Goal: Task Accomplishment & Management: Manage account settings

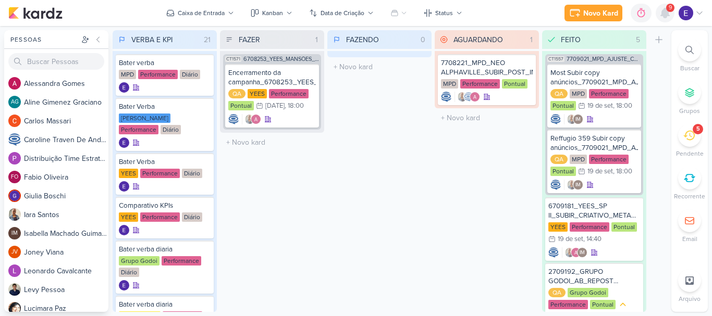
click at [662, 13] on icon at bounding box center [665, 12] width 8 height 9
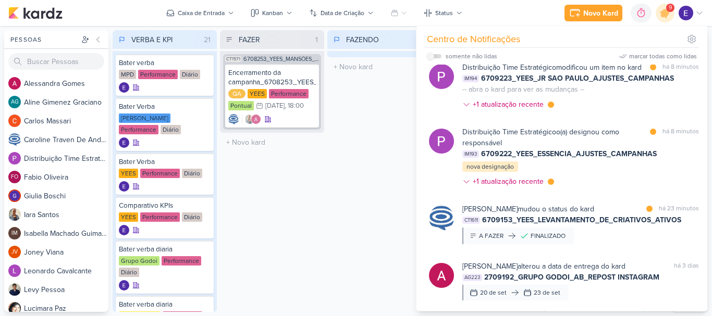
scroll to position [266, 0]
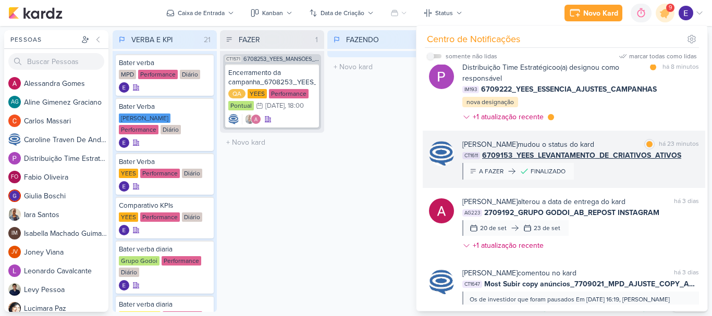
click at [663, 180] on div "[PERSON_NAME] mudou o status do kard marcar como lida há 23 minutos CT1611 6709…" at bounding box center [580, 159] width 237 height 41
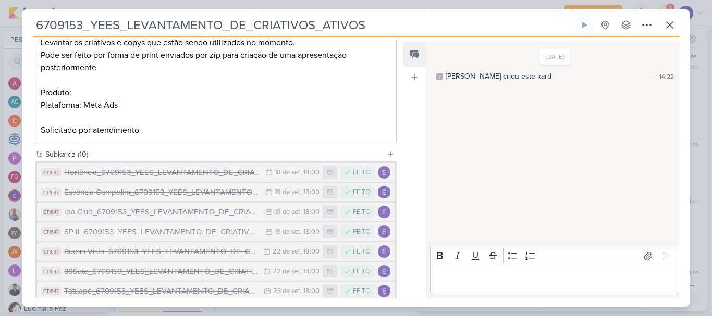
scroll to position [165, 0]
click at [673, 30] on icon at bounding box center [669, 25] width 13 height 13
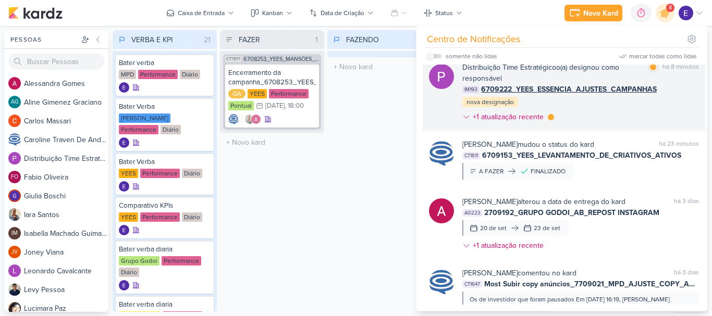
click at [661, 123] on div "Distribuição Time Estratégico o(a) designou como responsável marcar como lida h…" at bounding box center [580, 94] width 237 height 65
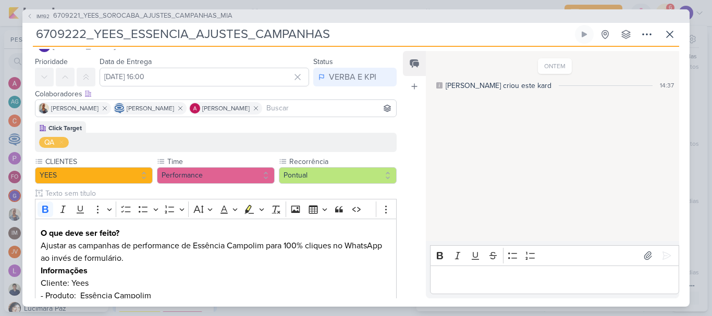
scroll to position [0, 0]
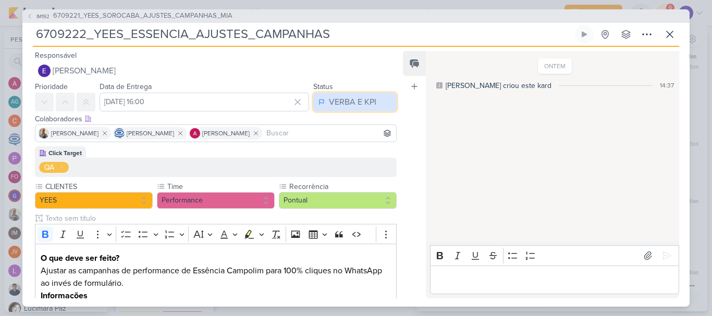
click at [343, 93] on button "VERBA E KPI" at bounding box center [354, 102] width 83 height 19
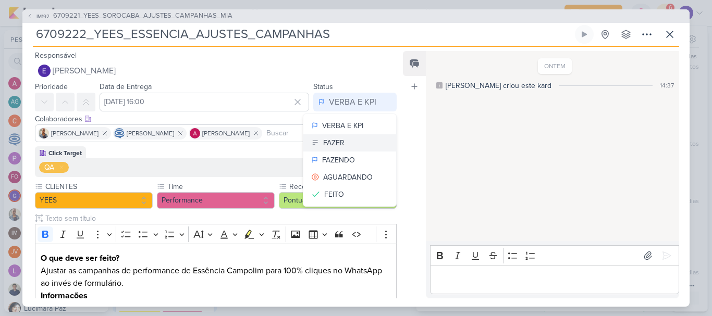
click at [341, 134] on button "FAZER" at bounding box center [349, 142] width 93 height 17
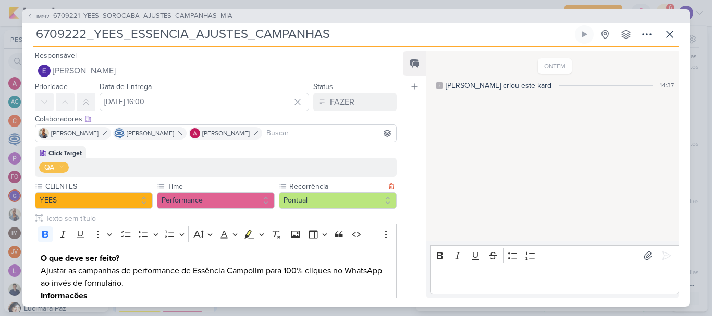
scroll to position [119, 0]
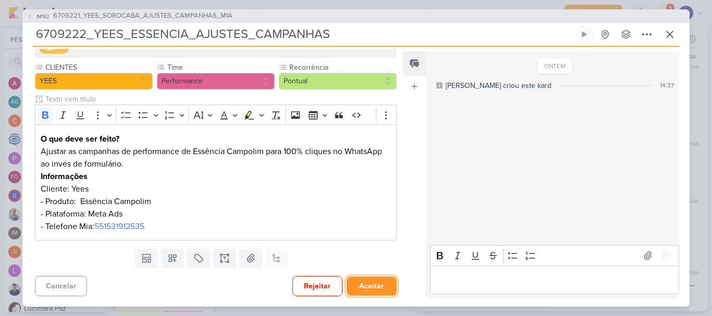
click at [346, 289] on button "Aceitar" at bounding box center [371, 286] width 50 height 19
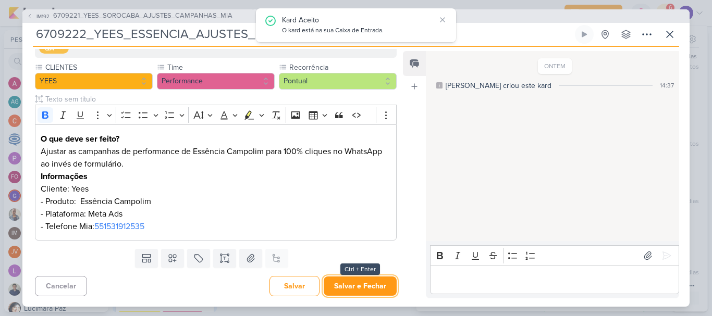
click at [343, 289] on button "Salvar e Fechar" at bounding box center [360, 286] width 73 height 19
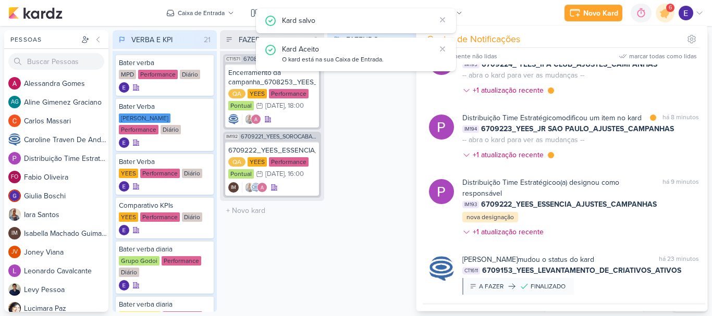
scroll to position [151, 0]
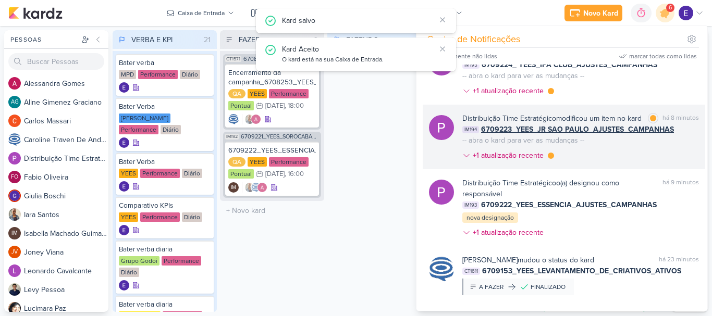
click at [610, 165] on div "Distribuição Time Estratégico modificou um item no kard marcar como lida há 8 m…" at bounding box center [580, 139] width 237 height 52
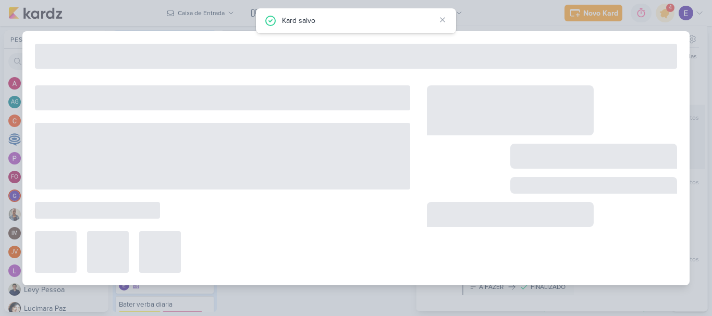
scroll to position [0, 0]
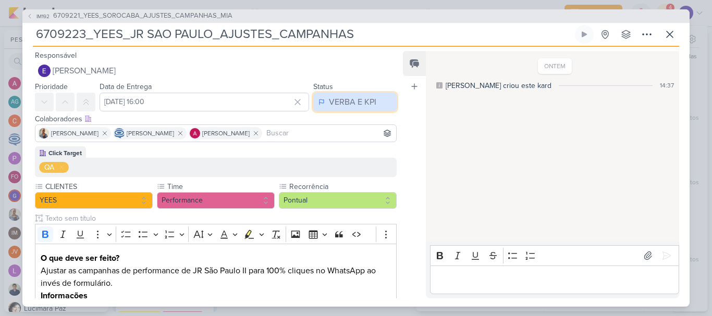
click at [360, 106] on div "VERBA E KPI" at bounding box center [352, 102] width 47 height 13
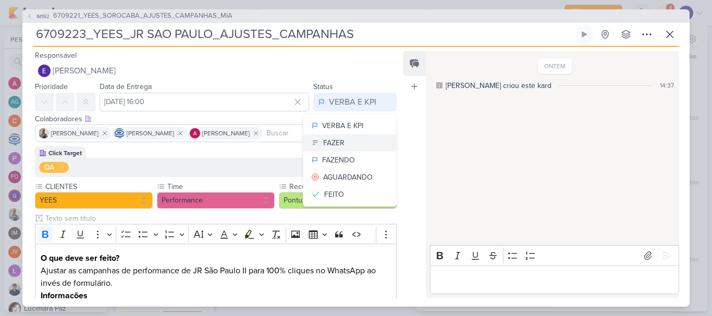
click at [350, 134] on button "FAZER" at bounding box center [349, 142] width 93 height 17
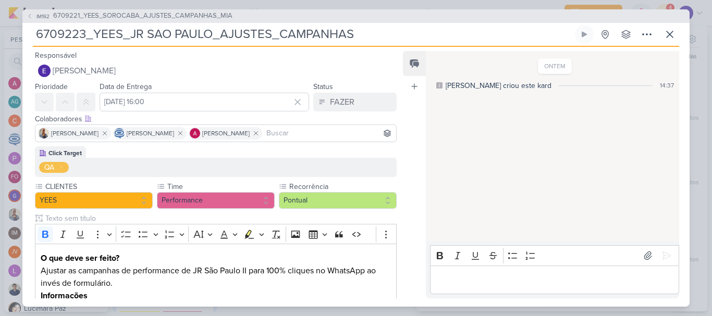
scroll to position [119, 0]
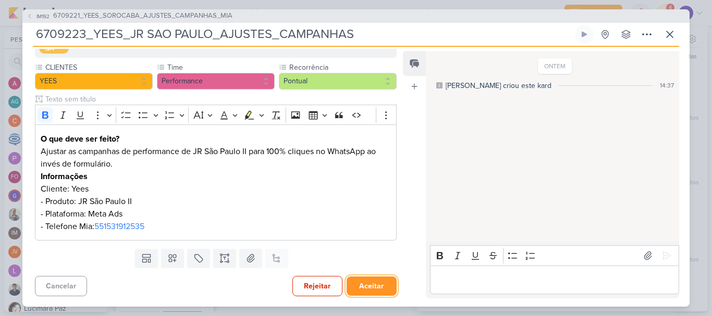
click at [358, 283] on button "Aceitar" at bounding box center [371, 286] width 50 height 19
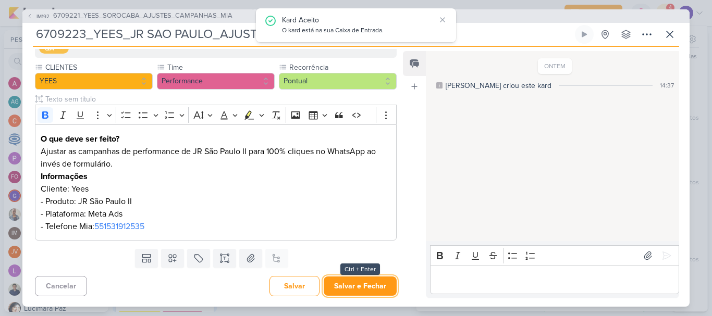
click at [358, 283] on button "Salvar e Fechar" at bounding box center [360, 286] width 73 height 19
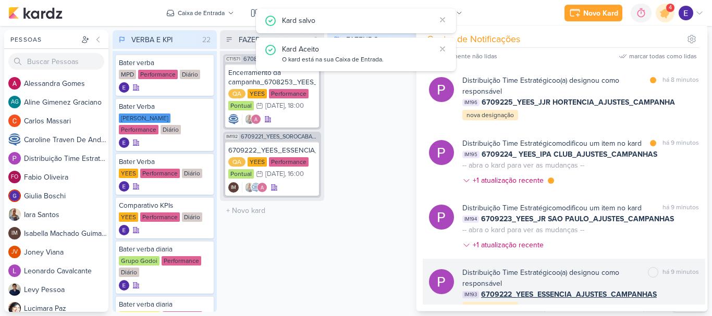
scroll to position [60, 0]
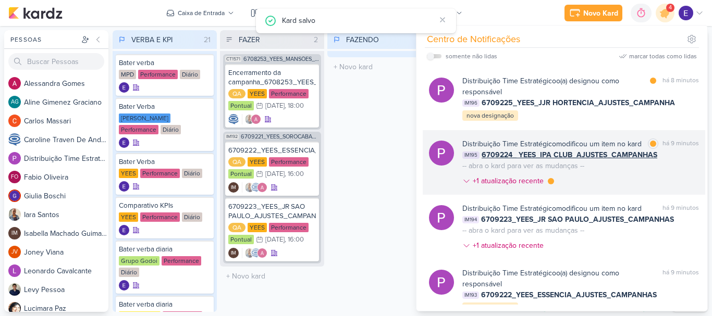
click at [599, 191] on div "Distribuição Time Estratégico modificou um item no kard marcar como lida há 9 m…" at bounding box center [580, 165] width 237 height 52
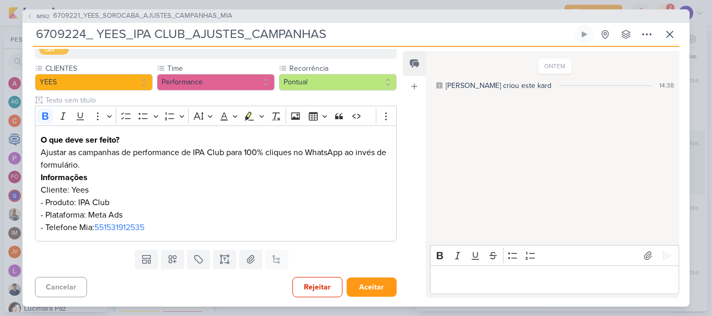
scroll to position [0, 0]
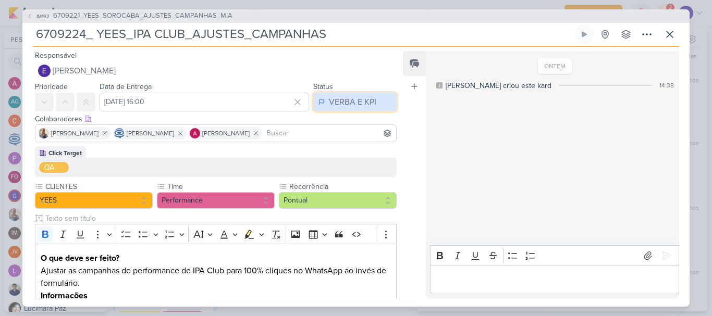
click at [345, 100] on div "VERBA E KPI" at bounding box center [352, 102] width 47 height 13
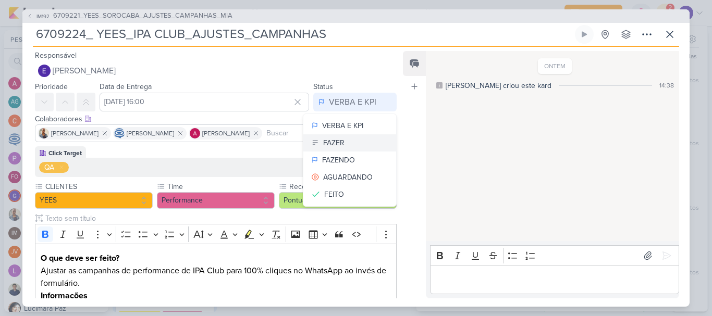
click at [346, 140] on button "FAZER" at bounding box center [349, 142] width 93 height 17
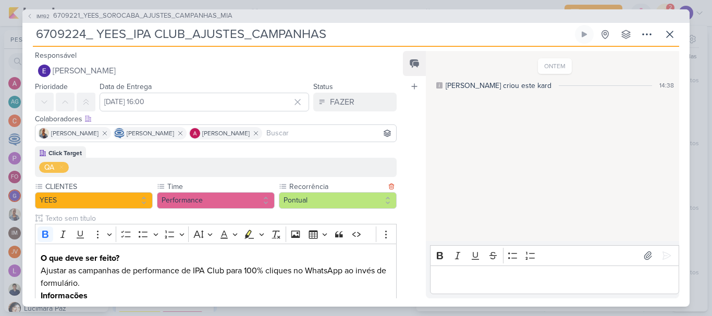
scroll to position [119, 0]
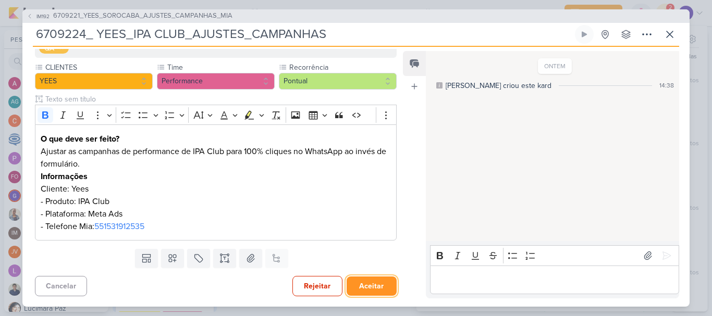
click at [357, 288] on button "Aceitar" at bounding box center [371, 286] width 50 height 19
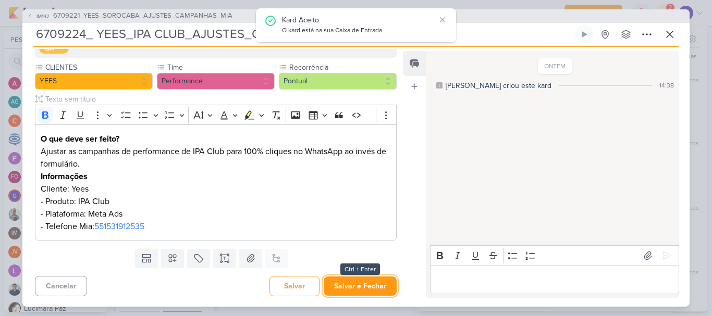
click at [357, 288] on button "Salvar e Fechar" at bounding box center [360, 286] width 73 height 19
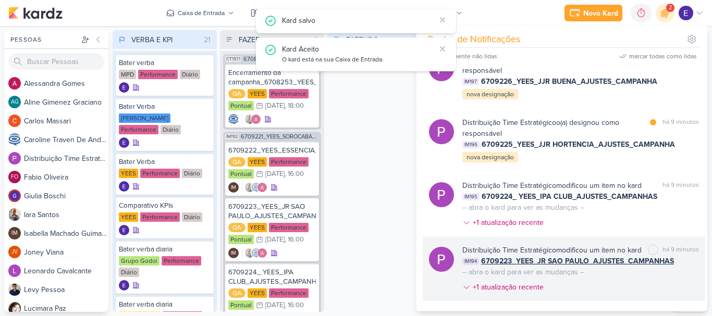
scroll to position [18, 0]
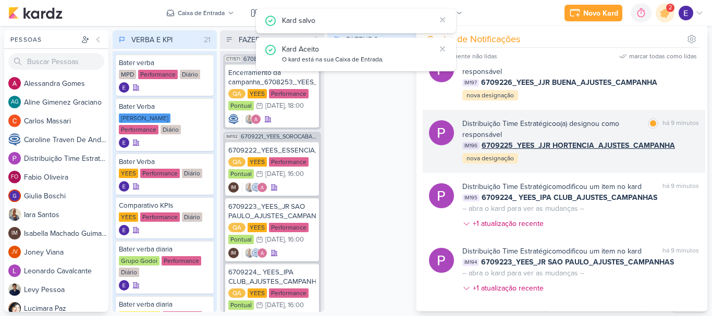
click at [562, 161] on div "Distribuição Time Estratégico o(a) designou como responsável marcar como lida h…" at bounding box center [580, 141] width 237 height 46
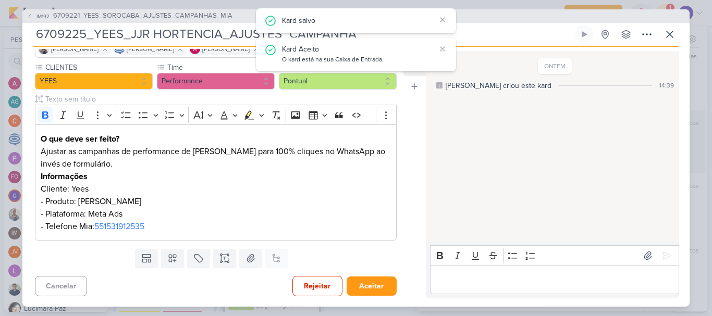
scroll to position [0, 0]
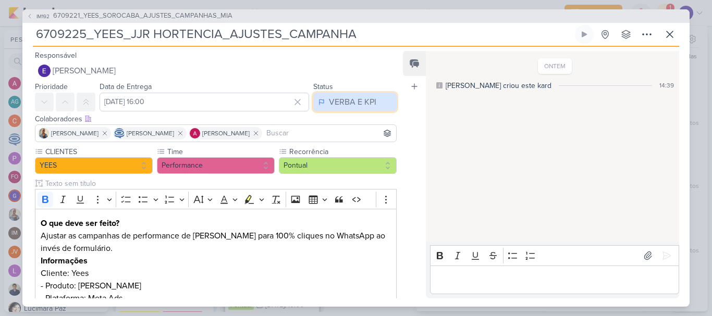
click at [327, 111] on button "VERBA E KPI" at bounding box center [354, 102] width 83 height 19
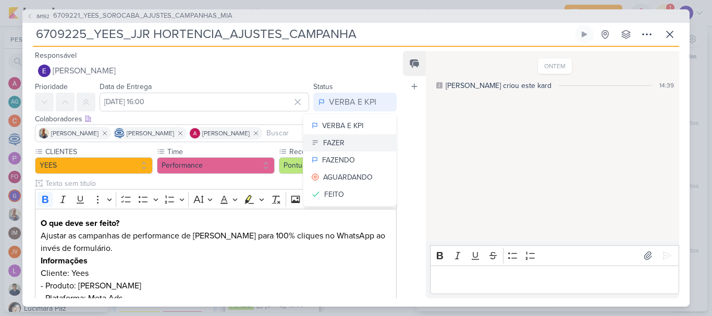
click at [331, 142] on div "FAZER" at bounding box center [333, 143] width 21 height 11
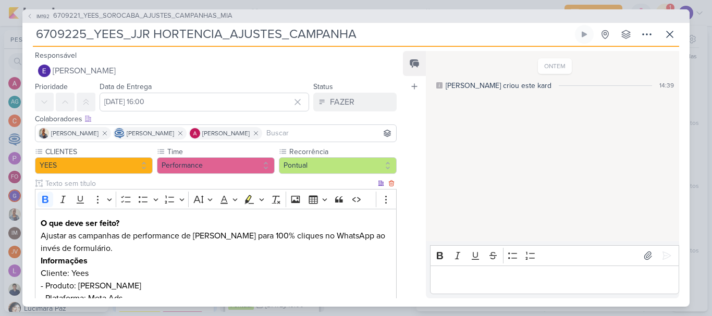
scroll to position [84, 0]
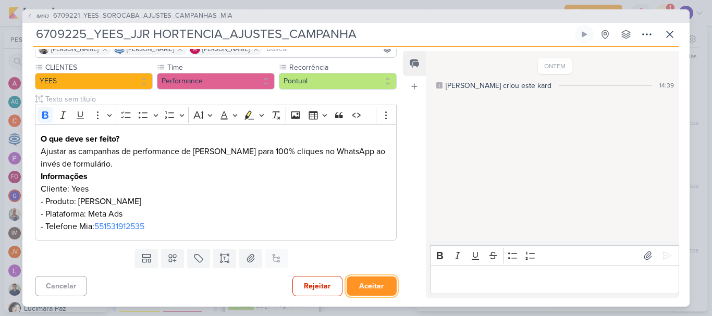
click at [354, 289] on button "Aceitar" at bounding box center [371, 286] width 50 height 19
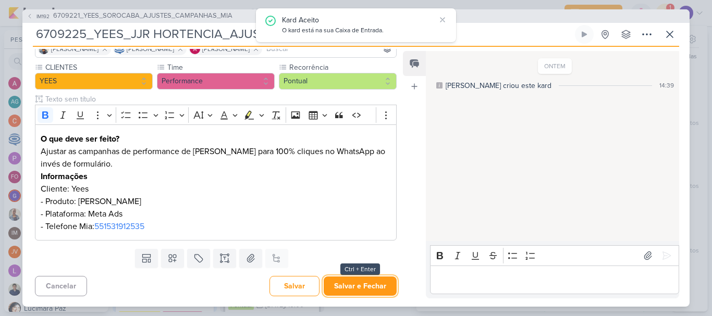
click at [354, 289] on button "Salvar e Fechar" at bounding box center [360, 286] width 73 height 19
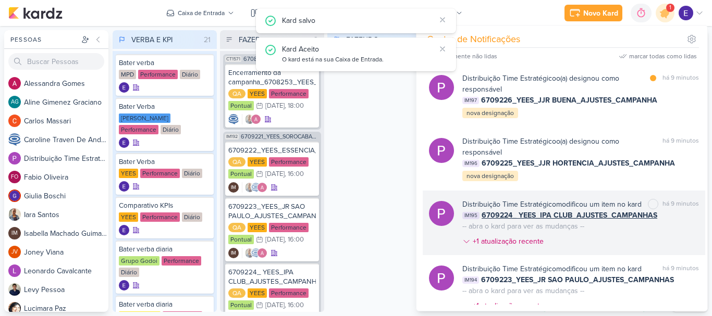
scroll to position [1, 0]
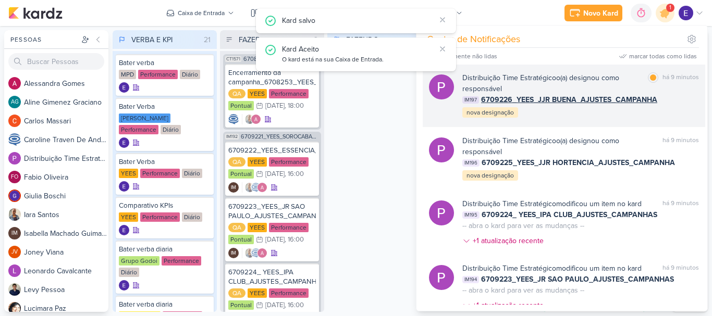
click at [577, 116] on div "Distribuição Time Estratégico o(a) designou como responsável marcar como lida h…" at bounding box center [580, 95] width 237 height 46
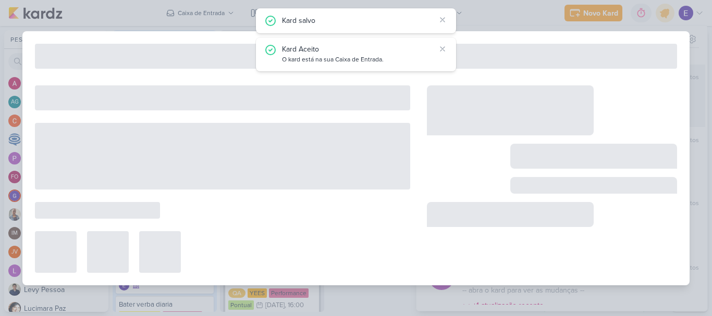
type input "6709226_YEES_JJR BUENA_AJUSTES_CAMPANHA"
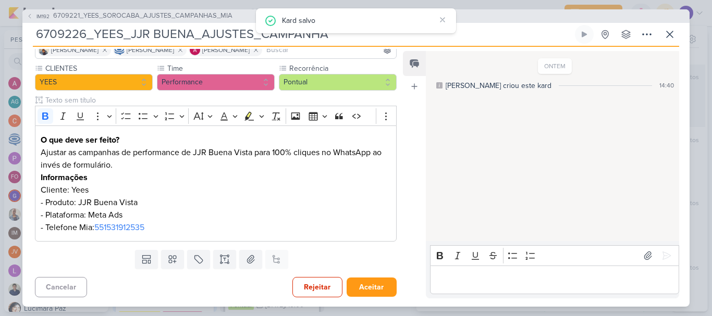
scroll to position [0, 0]
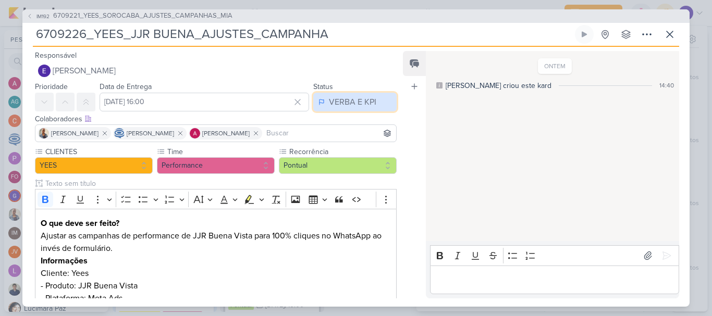
click at [349, 106] on div "VERBA E KPI" at bounding box center [352, 102] width 47 height 13
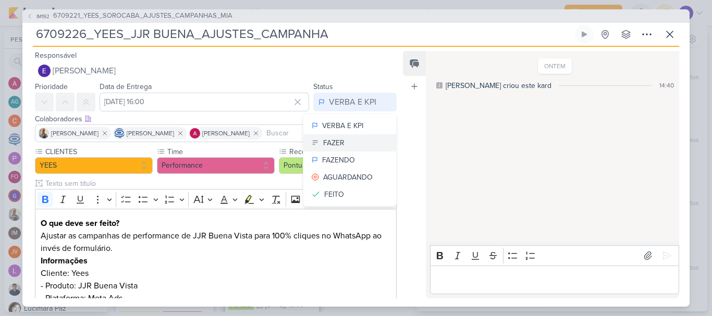
click at [341, 146] on button "FAZER" at bounding box center [349, 142] width 93 height 17
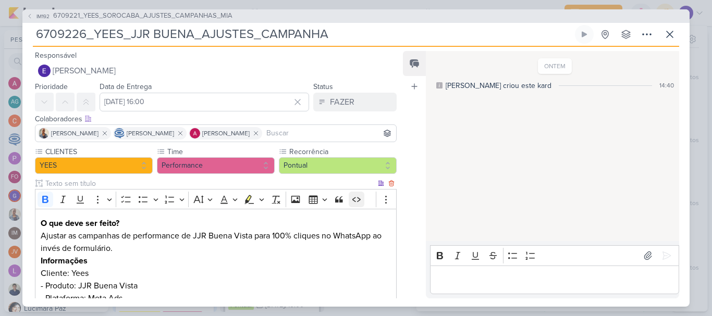
scroll to position [84, 0]
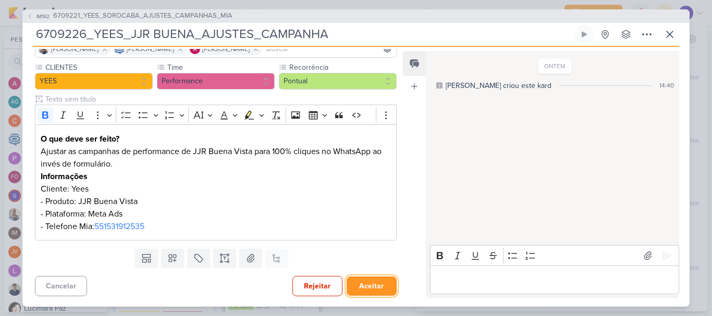
click at [362, 289] on button "Aceitar" at bounding box center [371, 286] width 50 height 19
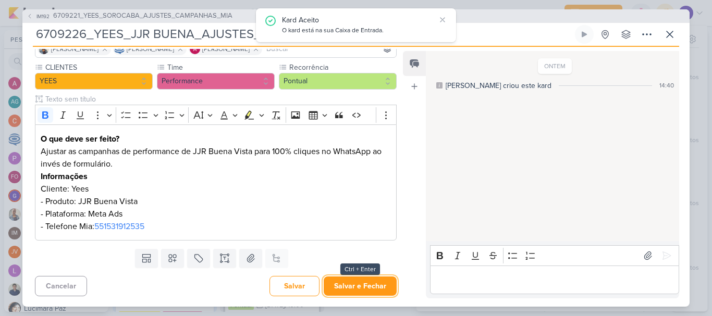
click at [362, 289] on button "Salvar e Fechar" at bounding box center [360, 286] width 73 height 19
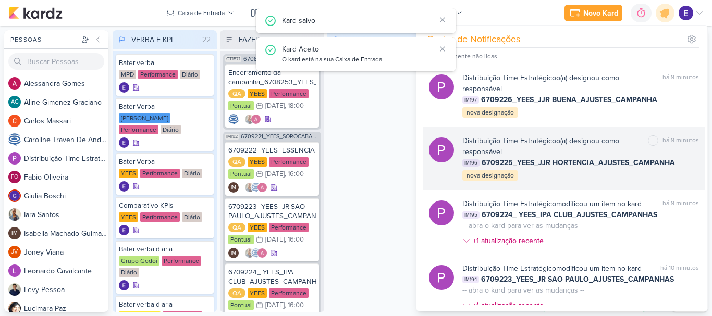
scroll to position [0, 0]
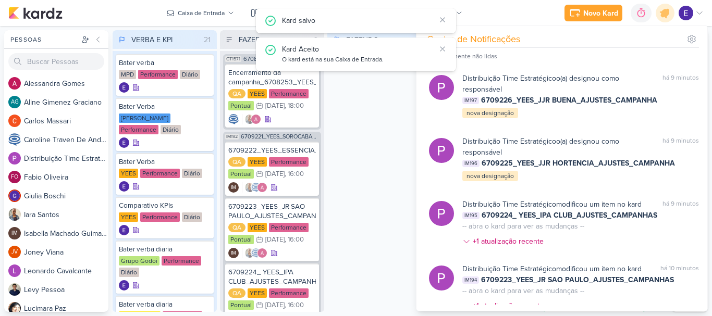
click at [374, 142] on div "FAZENDO 0 Mover Para Esquerda Mover Para Direita [GEOGRAPHIC_DATA] O título do …" at bounding box center [379, 171] width 104 height 282
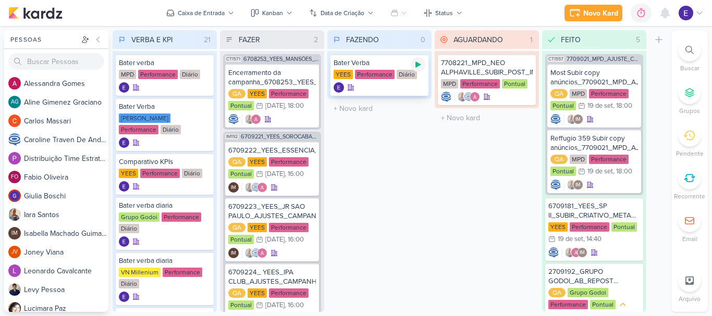
click at [419, 66] on icon at bounding box center [418, 64] width 8 height 8
